Goal: Communication & Community: Share content

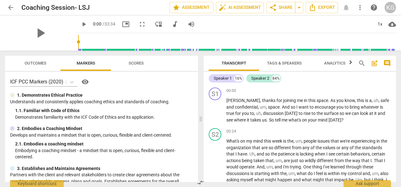
scroll to position [99, 0]
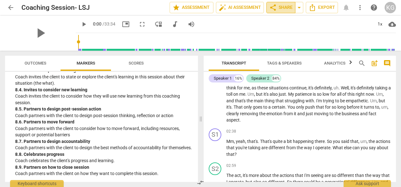
click at [287, 9] on span "share Share" at bounding box center [280, 8] width 23 height 8
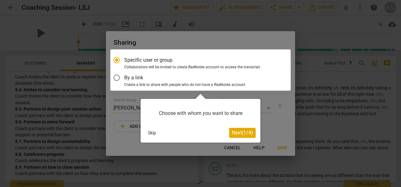
click at [245, 136] on span "Next ( 1 / 4 )" at bounding box center [242, 133] width 21 height 6
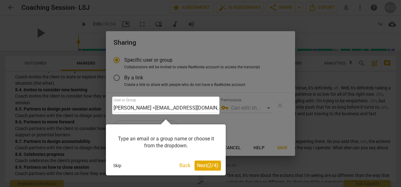
click at [115, 167] on button "Skip" at bounding box center [117, 165] width 13 height 9
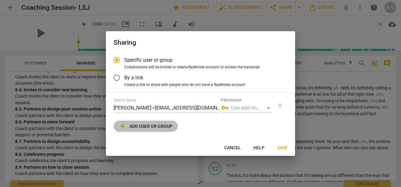
click at [140, 128] on span "add Add user or group" at bounding box center [146, 127] width 54 height 8
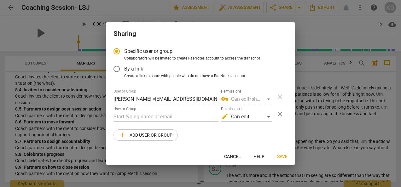
radio input "false"
click at [134, 118] on input "text" at bounding box center [166, 117] width 105 height 10
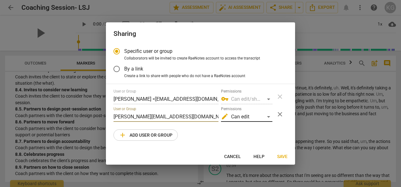
type input "[PERSON_NAME][EMAIL_ADDRESS][DOMAIN_NAME]"
click at [269, 118] on div "edit Can edit" at bounding box center [246, 117] width 51 height 10
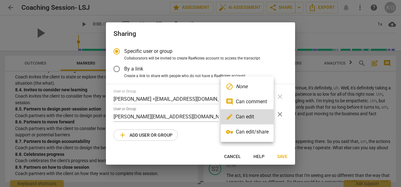
click at [282, 134] on div at bounding box center [200, 93] width 401 height 187
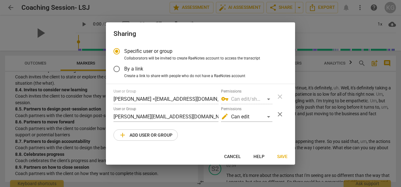
drag, startPoint x: 244, startPoint y: 28, endPoint x: 207, endPoint y: 24, distance: 37.2
click at [207, 24] on div "Sharing" at bounding box center [200, 33] width 189 height 22
click at [236, 157] on span "Cancel" at bounding box center [232, 157] width 17 height 6
radio input "false"
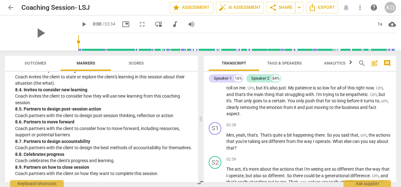
scroll to position [106, 0]
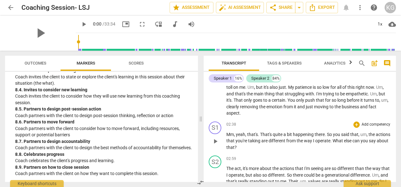
click at [236, 134] on span "yeah" at bounding box center [240, 134] width 9 height 5
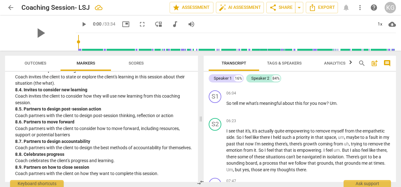
scroll to position [309, 0]
click at [338, 106] on span "." at bounding box center [337, 103] width 1 height 5
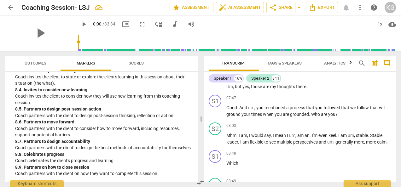
scroll to position [393, 0]
click at [250, 117] on span "your" at bounding box center [247, 114] width 10 height 5
click at [265, 117] on span "times" at bounding box center [261, 114] width 12 height 5
click at [321, 117] on span "Who" at bounding box center [321, 114] width 10 height 5
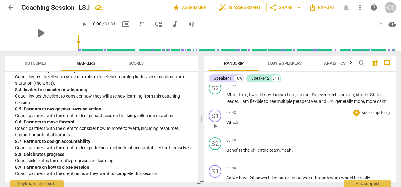
scroll to position [433, 0]
click at [237, 116] on div "08:48 + Add competency keyboard_arrow_right" at bounding box center [309, 113] width 165 height 6
click at [227, 125] on span "Which" at bounding box center [233, 122] width 12 height 5
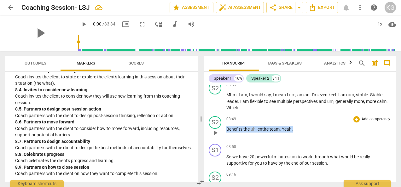
drag, startPoint x: 293, startPoint y: 142, endPoint x: 226, endPoint y: 141, distance: 66.9
click at [226, 141] on div "S2 play_arrow pause 08:49 + Add competency keyboard_arrow_right Benefits the uh…" at bounding box center [300, 128] width 192 height 28
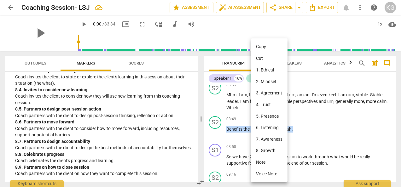
click at [260, 58] on li "Cut" at bounding box center [269, 59] width 37 height 12
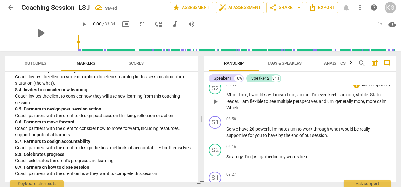
click at [257, 111] on p "Mhm . I am , I would say , I mean I um , am an . I'm even keel . I am um , stab…" at bounding box center [309, 102] width 165 height 20
click at [254, 110] on span "Which Benefits the uh, entire team. Yeah." at bounding box center [267, 107] width 80 height 5
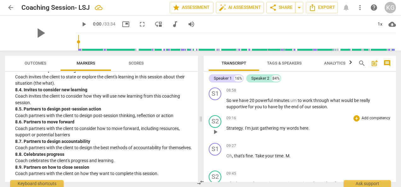
scroll to position [462, 0]
click at [329, 103] on span "through" at bounding box center [322, 100] width 17 height 5
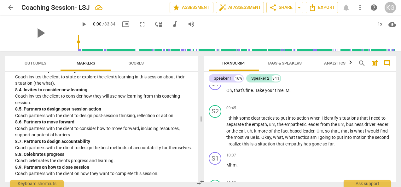
scroll to position [528, 0]
click at [292, 94] on p "Oh , that's fine . Take your time . M ." at bounding box center [309, 90] width 165 height 7
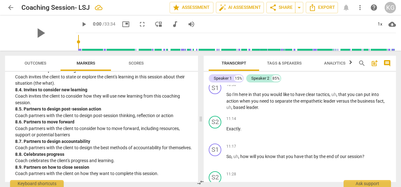
scroll to position [653, 0]
click at [386, 111] on p "So I'm here in that you would like to have clear tactics , uh , that you can pu…" at bounding box center [309, 102] width 165 height 20
click at [390, 104] on span "," at bounding box center [390, 101] width 1 height 5
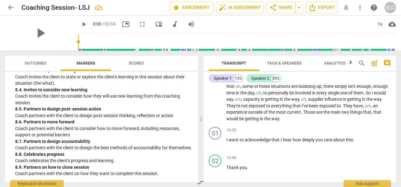
scroll to position [885, 0]
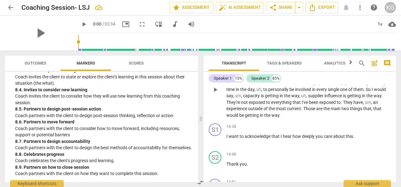
click at [317, 119] on p "Hours in the day , um , prioritizing business , discussions over people . Discu…" at bounding box center [309, 90] width 165 height 58
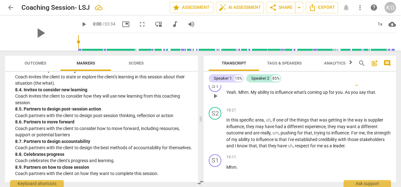
scroll to position [1204, 0]
click at [238, 94] on span "." at bounding box center [238, 91] width 2 height 5
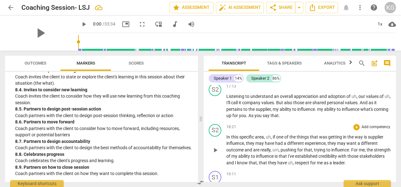
scroll to position [1166, 0]
click at [255, 118] on span "As" at bounding box center [252, 115] width 6 height 5
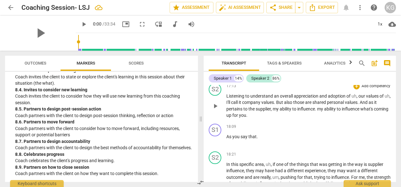
click at [325, 112] on span "ability" at bounding box center [330, 109] width 13 height 5
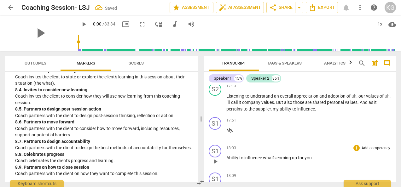
click at [227, 161] on span "Ability" at bounding box center [233, 158] width 13 height 5
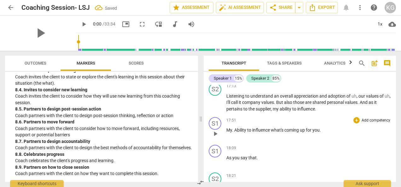
click at [237, 133] on span "Ability" at bounding box center [240, 130] width 13 height 5
click at [269, 133] on span "influence" at bounding box center [259, 130] width 19 height 5
click at [269, 133] on span "influence." at bounding box center [259, 130] width 19 height 5
click at [227, 161] on span "As" at bounding box center [230, 158] width 6 height 5
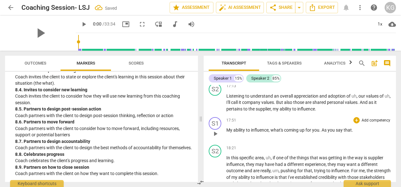
click at [326, 133] on span "As" at bounding box center [325, 130] width 6 height 5
click at [321, 133] on span ".a" at bounding box center [322, 130] width 4 height 5
click at [353, 134] on p "My ability to influence , what's coming up for you a s you say that ." at bounding box center [309, 130] width 165 height 7
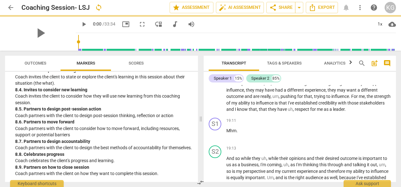
scroll to position [1247, 0]
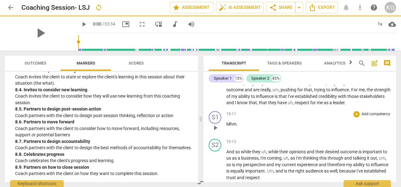
click at [241, 128] on p "Mhm ." at bounding box center [309, 124] width 165 height 7
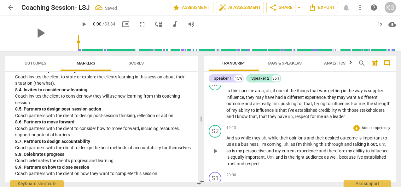
scroll to position [1232, 0]
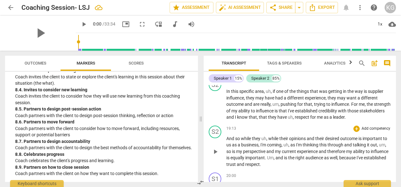
click at [227, 141] on span "And" at bounding box center [231, 138] width 9 height 5
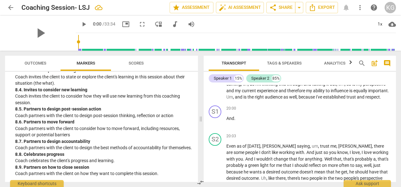
scroll to position [1279, 0]
click at [227, 149] on span "Even" at bounding box center [232, 146] width 10 height 5
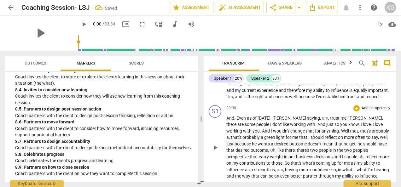
click at [222, 131] on div "S1 play_arrow pause" at bounding box center [218, 142] width 18 height 74
click at [221, 118] on div "S1" at bounding box center [215, 111] width 13 height 13
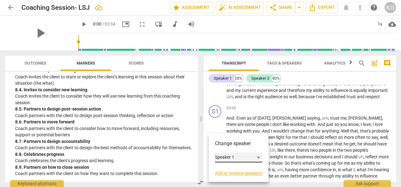
click at [259, 157] on div "Speaker 1" at bounding box center [238, 158] width 47 height 10
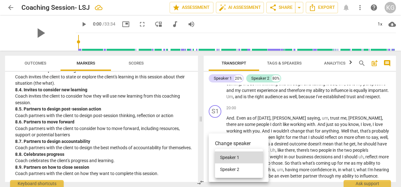
click at [235, 168] on li "Speaker 2" at bounding box center [239, 170] width 48 height 12
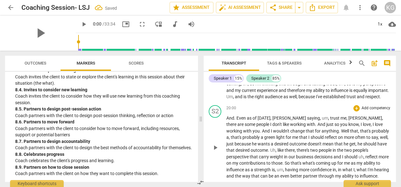
click at [227, 121] on span "And" at bounding box center [231, 118] width 8 height 5
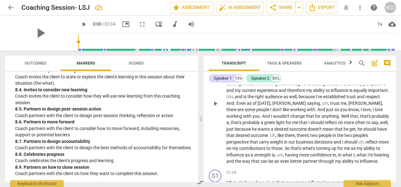
click at [234, 106] on span "And" at bounding box center [231, 103] width 8 height 5
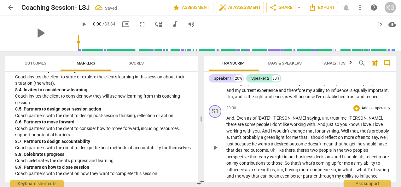
click at [221, 118] on div "S1" at bounding box center [215, 111] width 13 height 13
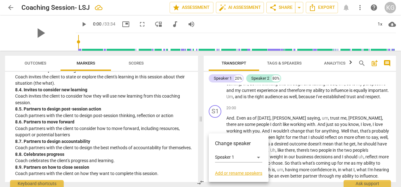
click at [239, 145] on h3 "Change speaker" at bounding box center [238, 144] width 47 height 8
click at [260, 157] on div "Speaker 1" at bounding box center [238, 158] width 47 height 10
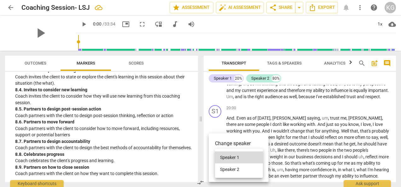
click at [233, 168] on li "Speaker 2" at bounding box center [239, 170] width 48 height 12
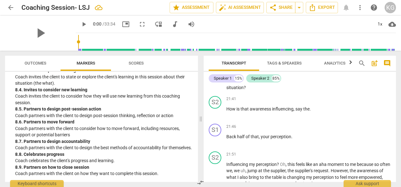
scroll to position [1396, 0]
click at [227, 139] on span "Back" at bounding box center [232, 136] width 11 height 5
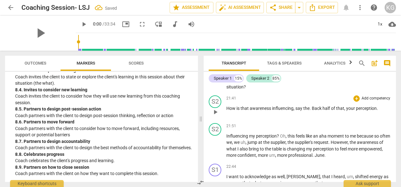
click at [314, 111] on span "Back" at bounding box center [317, 108] width 11 height 5
click at [345, 111] on span "your" at bounding box center [349, 108] width 10 height 5
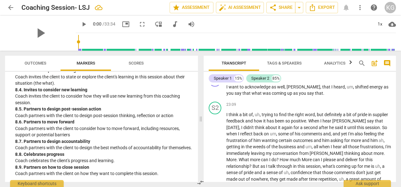
scroll to position [1514, 0]
click at [353, 89] on span "," at bounding box center [354, 86] width 2 height 5
click at [359, 89] on span "shifted" at bounding box center [366, 86] width 15 height 5
click at [248, 96] on span "that" at bounding box center [252, 93] width 9 height 5
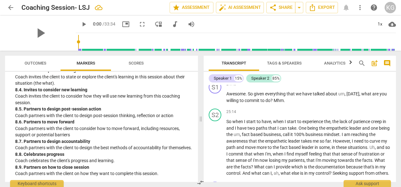
scroll to position [1633, 0]
click at [286, 103] on p "Awesome . So given everything that we have talked about um , [DATE] , what are …" at bounding box center [309, 97] width 165 height 13
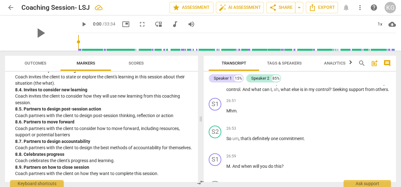
scroll to position [1719, 0]
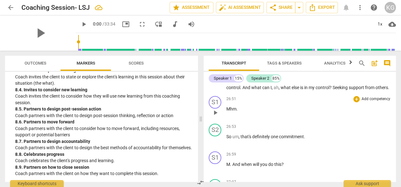
click at [223, 119] on div "S1 play_arrow pause" at bounding box center [218, 107] width 18 height 23
click at [242, 113] on p "Mhm ." at bounding box center [309, 109] width 165 height 7
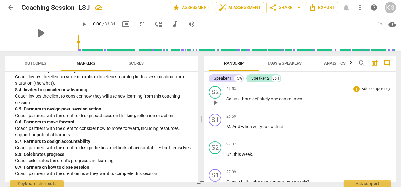
scroll to position [1726, 0]
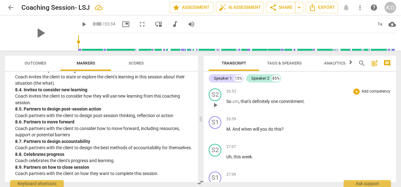
click at [227, 104] on span "So" at bounding box center [230, 101] width 6 height 5
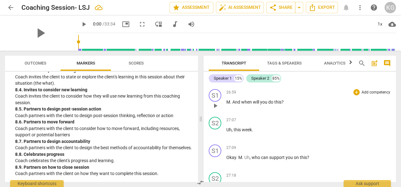
scroll to position [1733, 0]
click at [233, 104] on span "And" at bounding box center [237, 101] width 9 height 5
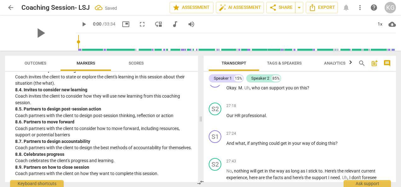
scroll to position [1802, 0]
click at [243, 90] on span "." at bounding box center [243, 87] width 2 height 5
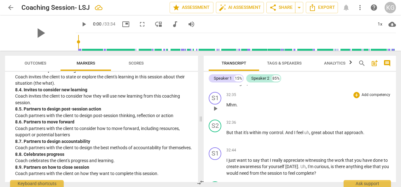
scroll to position [2199, 0]
click at [241, 108] on p "Mhm ." at bounding box center [309, 105] width 165 height 7
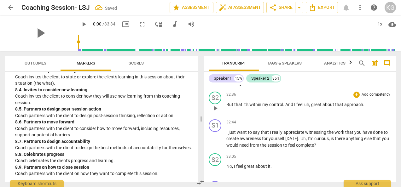
click at [227, 107] on span "But" at bounding box center [231, 104] width 8 height 5
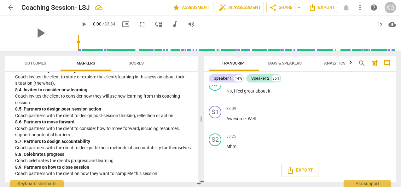
scroll to position [2272, 0]
click at [238, 150] on p "Mhm ." at bounding box center [309, 147] width 165 height 7
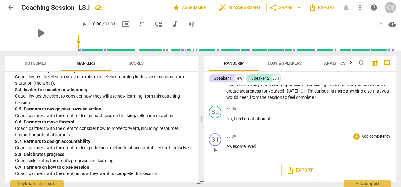
scroll to position [2230, 0]
click at [283, 8] on span "share Share" at bounding box center [280, 8] width 23 height 8
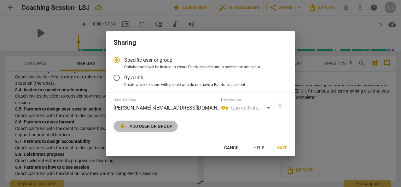
click at [148, 126] on span "add Add user or group" at bounding box center [146, 127] width 54 height 8
radio input "false"
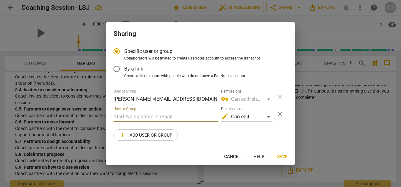
click at [121, 120] on input "text" at bounding box center [166, 117] width 105 height 10
type input "[PERSON_NAME][EMAIL_ADDRESS][DOMAIN_NAME]"
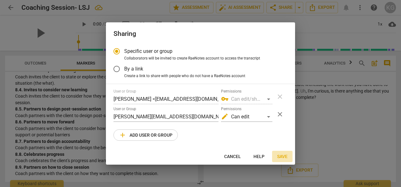
click at [286, 158] on span "Save" at bounding box center [282, 157] width 10 height 6
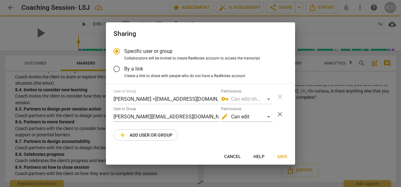
radio input "false"
type input "[PERSON_NAME] <[PERSON_NAME][EMAIL_ADDRESS][DOMAIN_NAME]>"
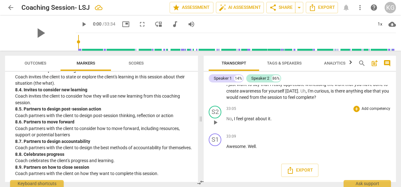
scroll to position [2250, 0]
click at [295, 84] on div "Speaker 1 14% Speaker 2 86% S1 play_arrow pause 00:00 + Add competency keyboard…" at bounding box center [300, 127] width 192 height 110
click at [362, 8] on span "more_vert" at bounding box center [361, 8] width 8 height 8
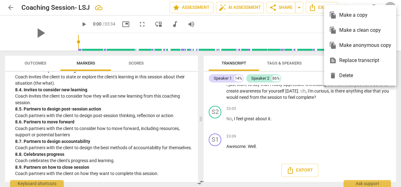
click at [362, 6] on ul "file_copy Make a copy file_copy Make a clean copy file_copy Make anonymous copy…" at bounding box center [360, 45] width 72 height 81
